Goal: Complete application form: Complete application form

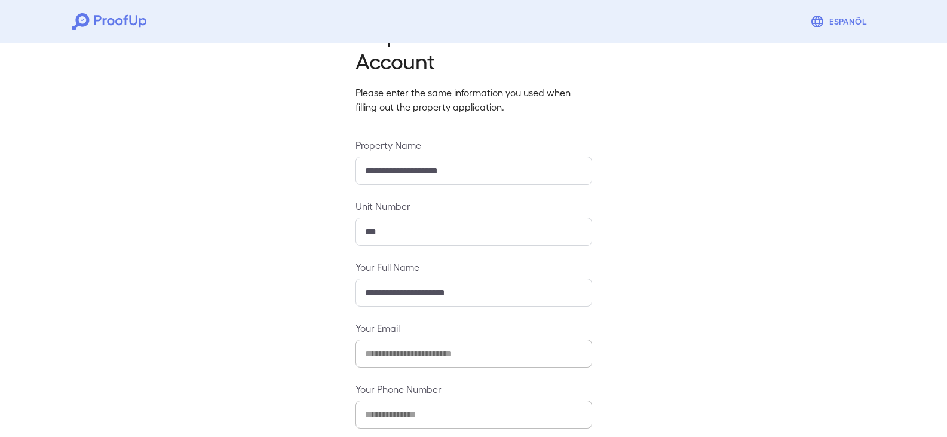
scroll to position [105, 0]
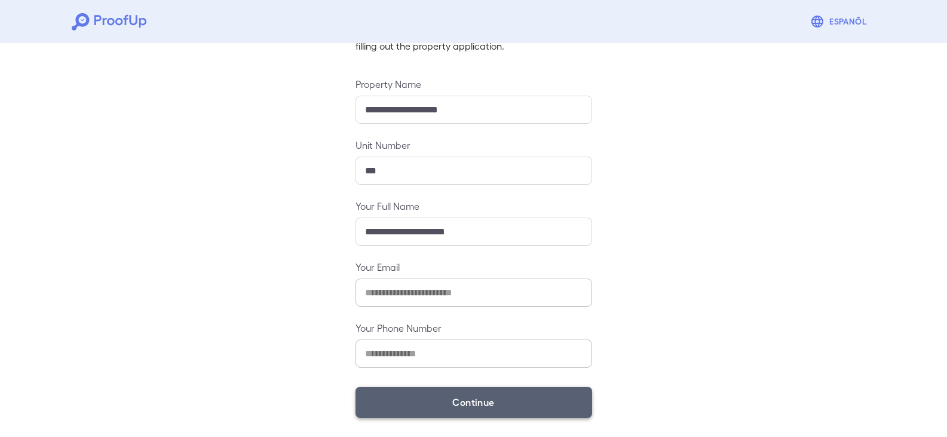
click at [457, 392] on button "Continue" at bounding box center [473, 401] width 237 height 31
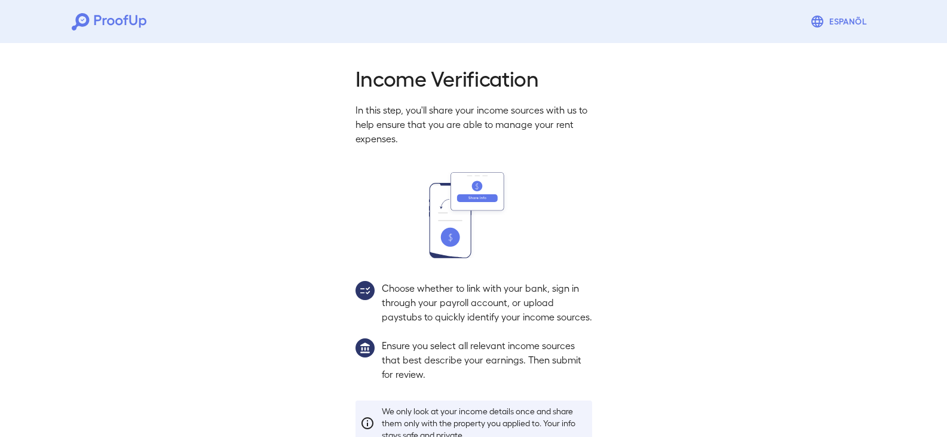
scroll to position [88, 0]
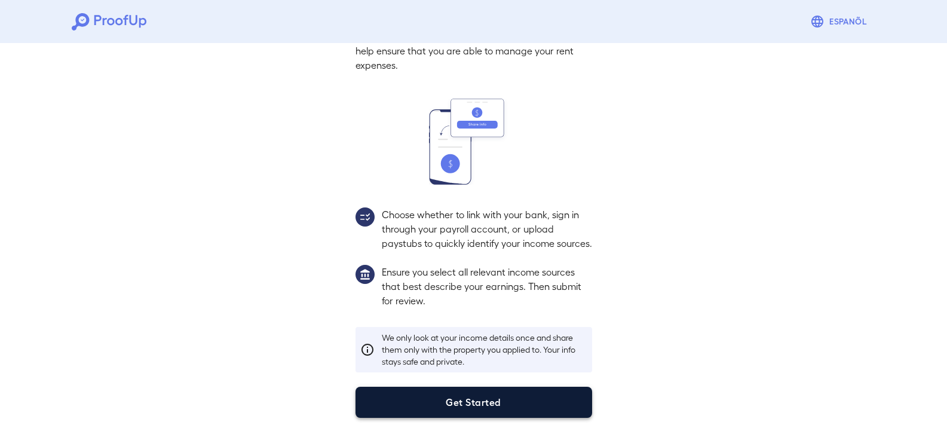
click at [483, 404] on button "Get Started" at bounding box center [473, 401] width 237 height 31
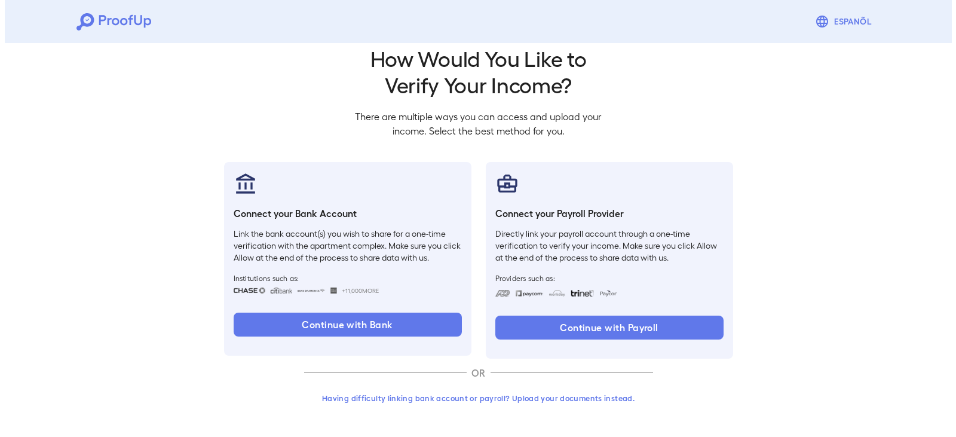
scroll to position [20, 0]
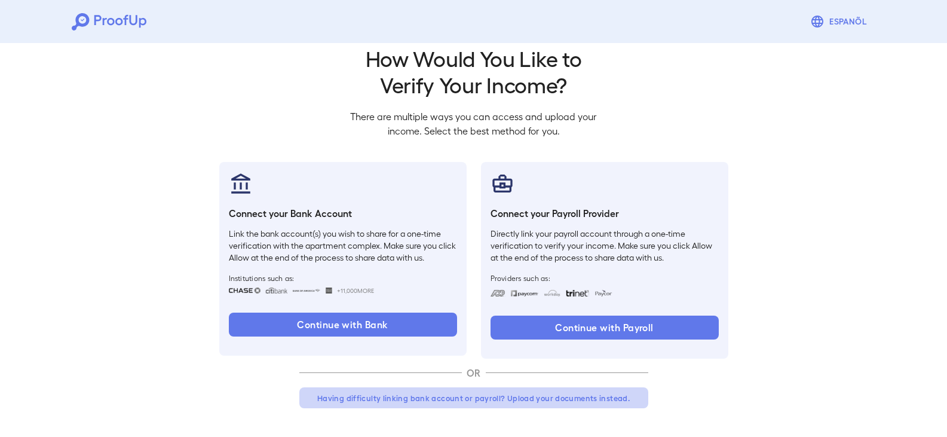
click at [460, 401] on button "Having difficulty linking bank account or payroll? Upload your documents instea…" at bounding box center [473, 398] width 349 height 22
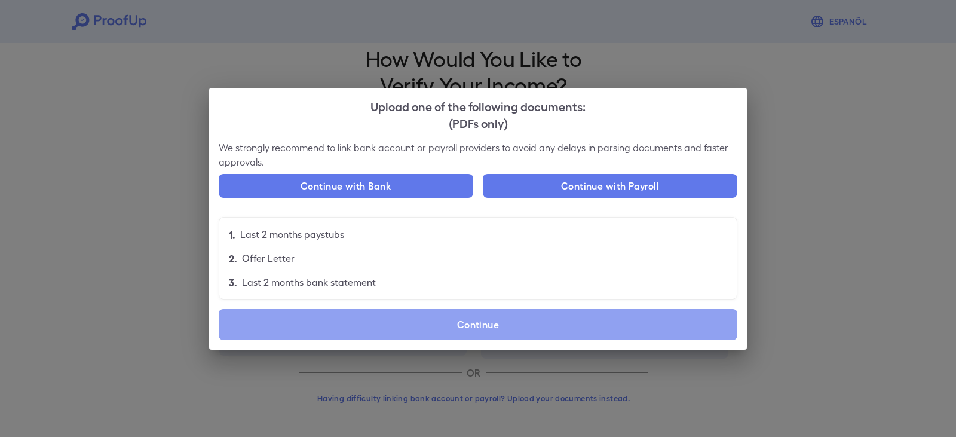
click at [480, 333] on label "Continue" at bounding box center [478, 324] width 518 height 31
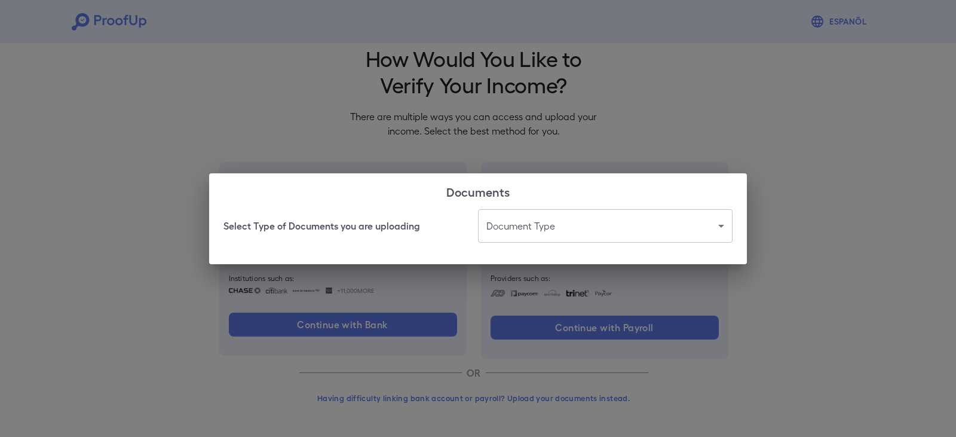
click at [575, 229] on body "Espanõl Go back How Would You Like to Verify Your Income? There are multiple wa…" at bounding box center [478, 208] width 956 height 456
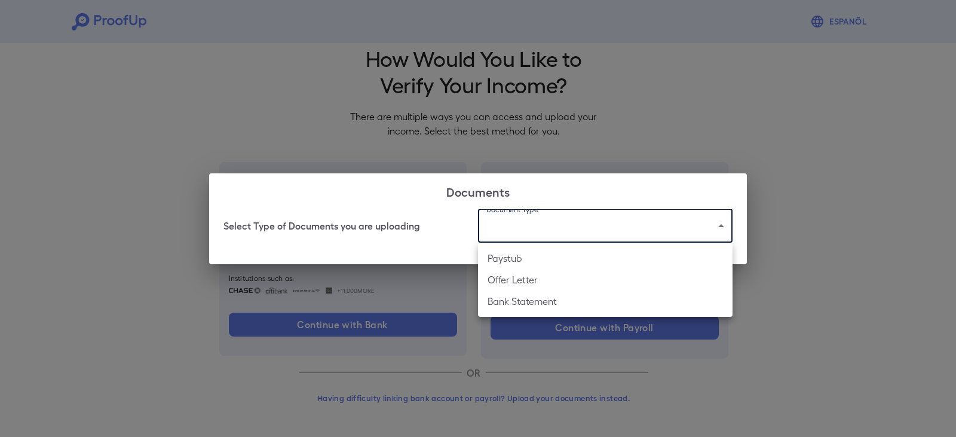
click at [556, 260] on li "Paystub" at bounding box center [605, 258] width 254 height 22
type input "*******"
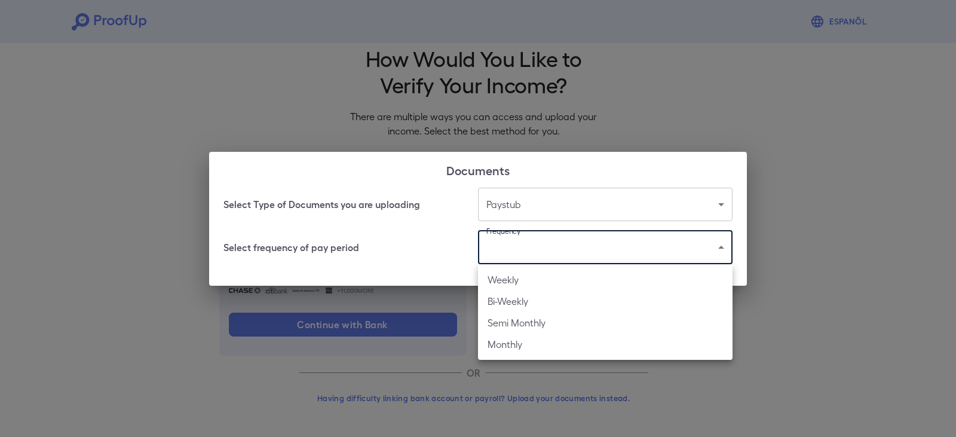
click at [500, 252] on body "Espanõl Go back How Would You Like to Verify Your Income? There are multiple wa…" at bounding box center [478, 208] width 956 height 456
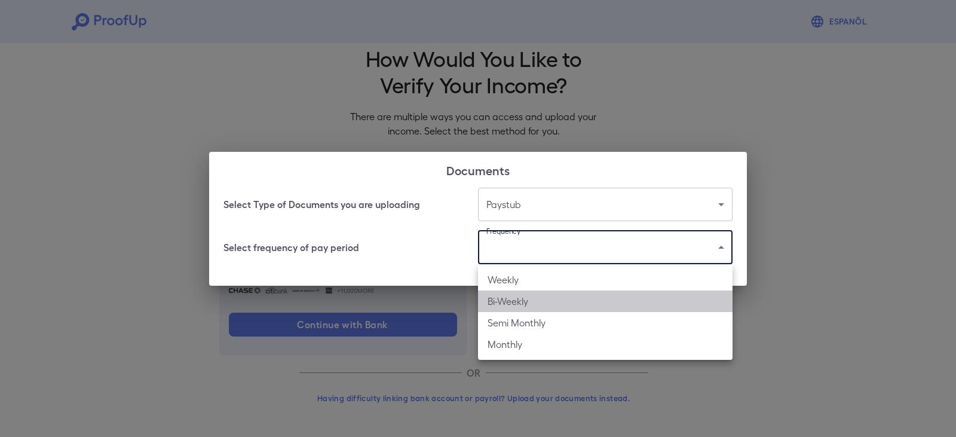
click at [497, 303] on li "Bi-Weekly" at bounding box center [605, 301] width 254 height 22
type input "*********"
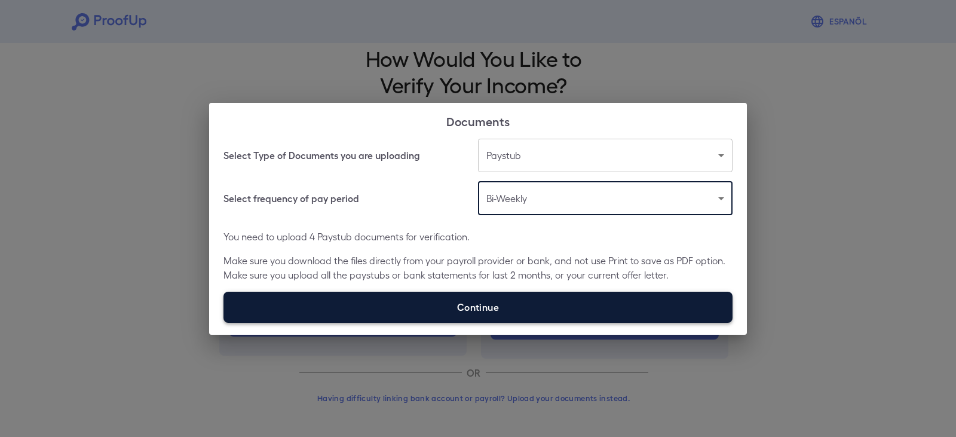
click at [493, 308] on label "Continue" at bounding box center [477, 306] width 509 height 31
click at [224, 322] on input "Continue" at bounding box center [223, 322] width 1 height 1
type input "**********"
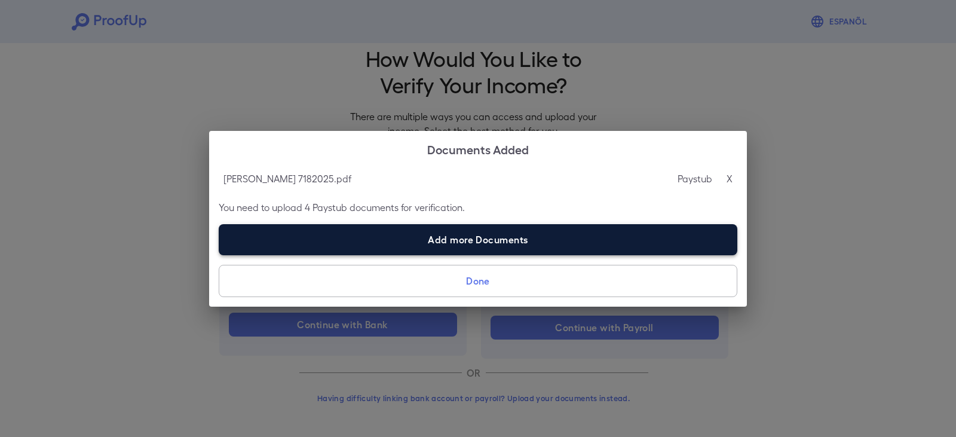
click at [460, 235] on label "Add more Documents" at bounding box center [478, 239] width 518 height 31
click at [219, 254] on input "Add more Documents" at bounding box center [219, 254] width 1 height 1
type input "**********"
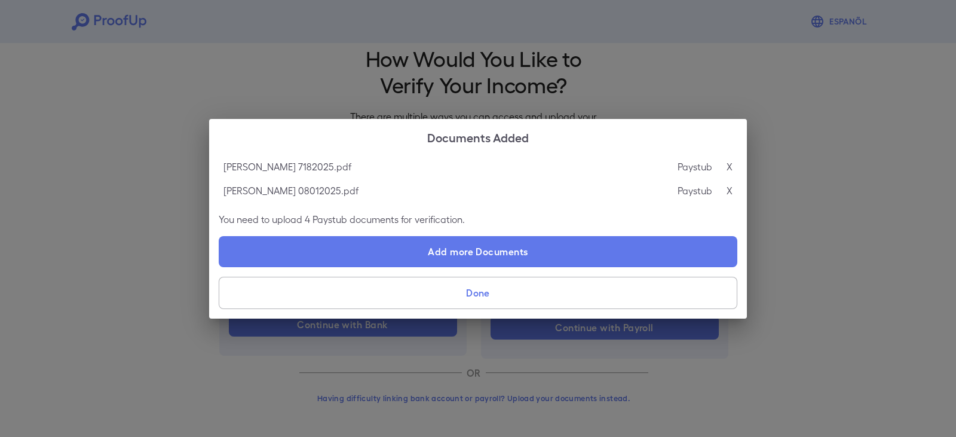
click at [427, 288] on button "Done" at bounding box center [478, 293] width 518 height 32
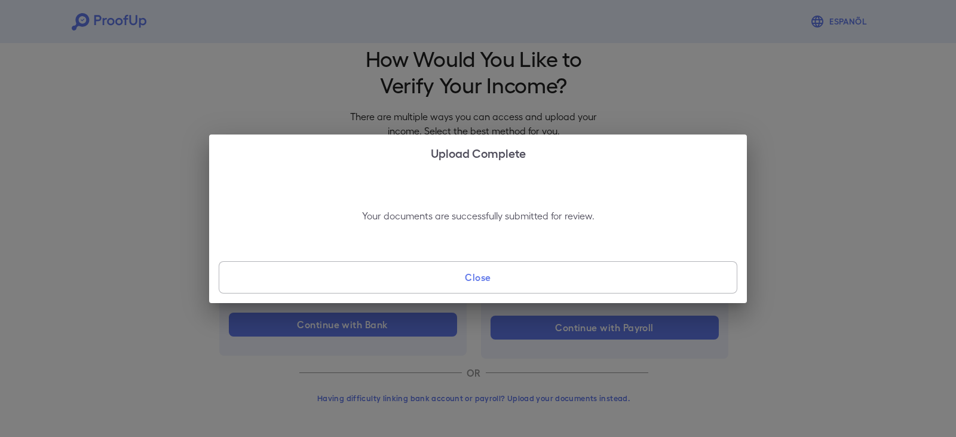
click at [485, 268] on button "Close" at bounding box center [478, 277] width 518 height 32
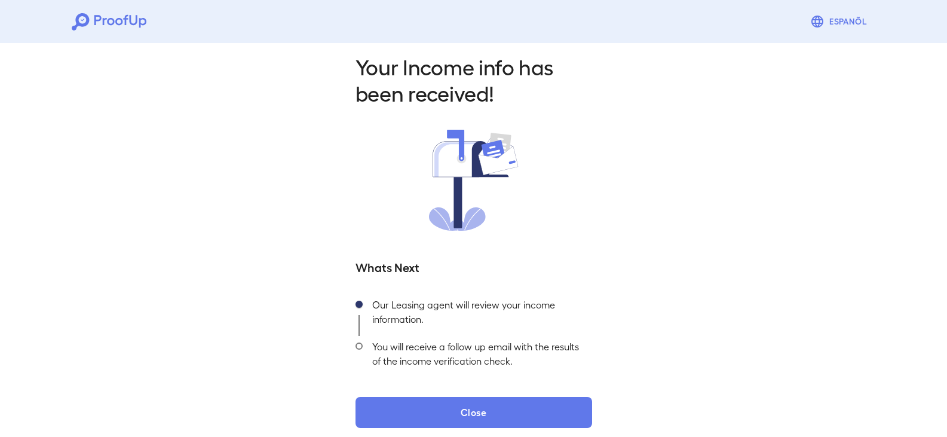
scroll to position [22, 0]
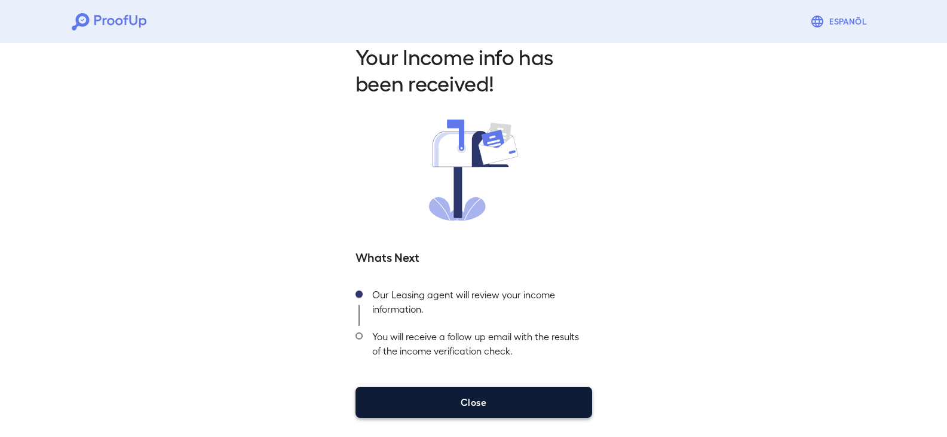
click at [464, 406] on button "Close" at bounding box center [473, 401] width 237 height 31
